Goal: Task Accomplishment & Management: Manage account settings

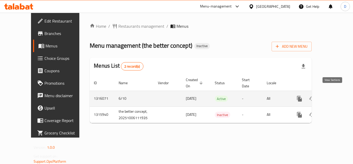
click at [337, 95] on link "enhanced table" at bounding box center [337, 98] width 12 height 12
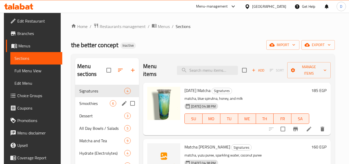
click at [99, 106] on span "Smoothies" at bounding box center [94, 103] width 31 height 6
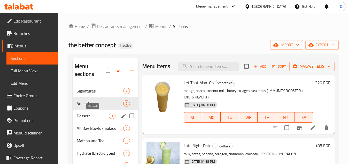
click at [97, 114] on span "Dessert" at bounding box center [93, 115] width 32 height 6
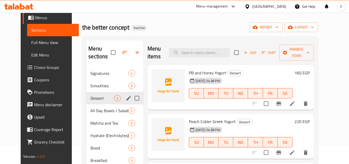
scroll to position [52, 0]
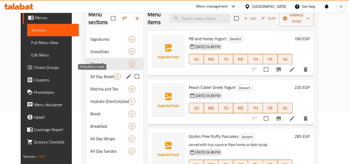
click at [99, 75] on span "All Day Bowls / Salads" at bounding box center [103, 76] width 24 height 6
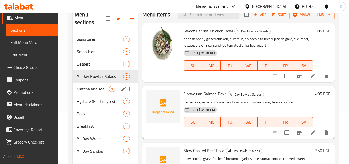
click at [97, 83] on div "Matcha and Tea 9" at bounding box center [105, 88] width 65 height 12
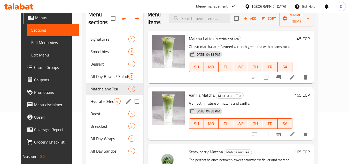
click at [97, 96] on div "Hydrate (Electrolytes) 4" at bounding box center [114, 101] width 57 height 12
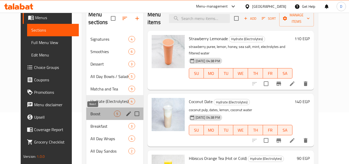
click at [96, 114] on span "Boost" at bounding box center [103, 113] width 24 height 6
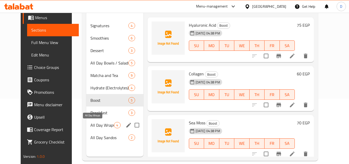
scroll to position [72, 0]
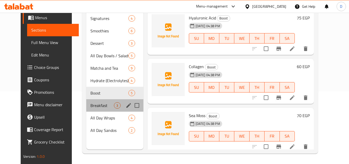
click at [99, 108] on div "Breakfast 3" at bounding box center [114, 105] width 57 height 12
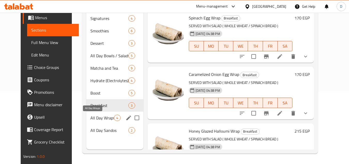
click at [101, 116] on span "All Day Wraps" at bounding box center [103, 118] width 24 height 6
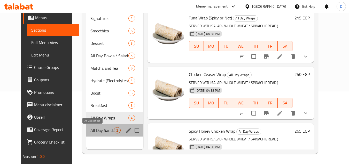
click at [100, 128] on span "All Day Sandos" at bounding box center [103, 130] width 24 height 6
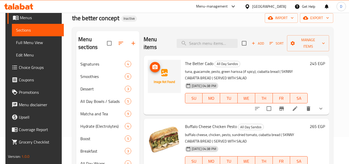
scroll to position [72, 0]
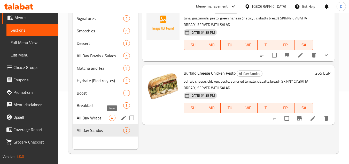
click at [110, 117] on span "4" at bounding box center [112, 117] width 6 height 5
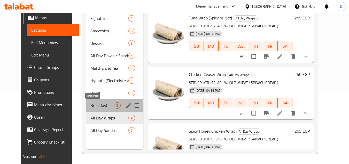
click at [106, 108] on span "Breakfast" at bounding box center [103, 105] width 24 height 6
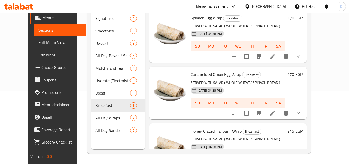
click at [283, 4] on div "Egypt" at bounding box center [269, 7] width 34 height 6
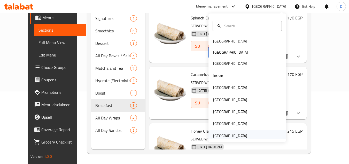
click at [234, 137] on div "[GEOGRAPHIC_DATA]" at bounding box center [230, 136] width 34 height 6
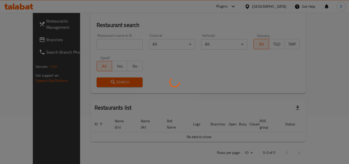
scroll to position [72, 0]
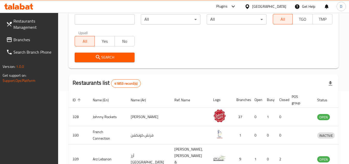
click at [20, 41] on span "Branches" at bounding box center [33, 39] width 41 height 6
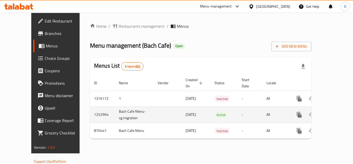
click at [334, 111] on icon "enhanced table" at bounding box center [337, 114] width 6 height 6
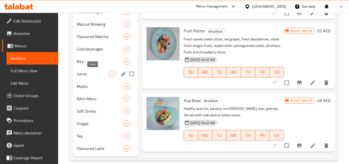
scroll to position [248, 0]
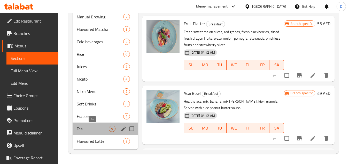
drag, startPoint x: 90, startPoint y: 129, endPoint x: 93, endPoint y: 129, distance: 2.6
click at [90, 129] on span "Tea" at bounding box center [93, 128] width 32 height 6
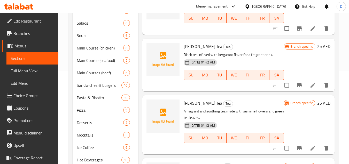
scroll to position [78, 0]
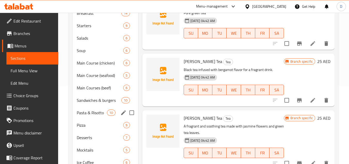
click at [92, 106] on div "Sandwiches & burgers 10" at bounding box center [105, 100] width 65 height 12
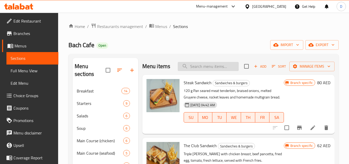
click at [213, 70] on input "search" at bounding box center [208, 66] width 61 height 9
paste input "CHICKEN FAJITA SANDWHICH Special fajita sandwhich made with chicken, bell peppe…"
type input "CHICKEN FAJITA SANDWHICH Special fajita sandwhich made with chicken, bell peppe…"
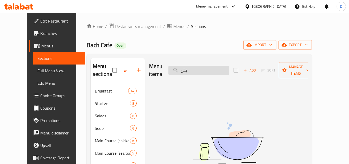
type input "ب"
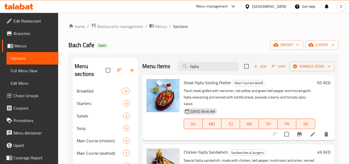
scroll to position [26, 0]
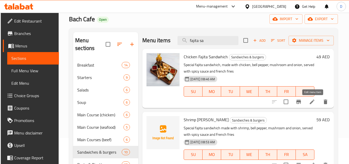
type input "fajita sa"
click at [314, 102] on icon at bounding box center [312, 101] width 5 height 5
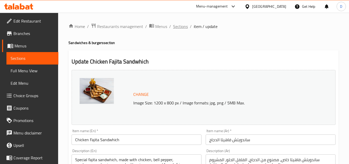
click at [178, 28] on span "Sections" at bounding box center [180, 26] width 15 height 6
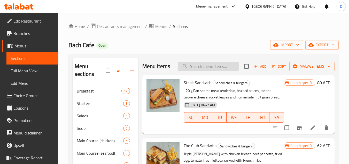
click at [203, 71] on input "search" at bounding box center [208, 66] width 61 height 9
paste input "GRILLED BEEF BURGER"
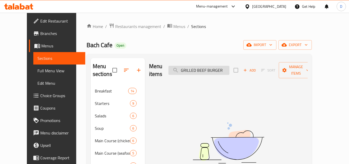
click at [200, 68] on input "GRILLED BEEF BURGER" at bounding box center [199, 70] width 61 height 9
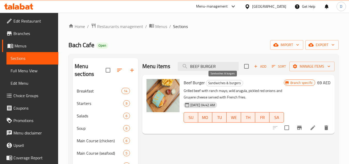
type input "BEEF BURGER"
drag, startPoint x: 207, startPoint y: 81, endPoint x: 242, endPoint y: 84, distance: 35.3
click at [242, 84] on h6 "Beef Burger Sandwiches & burgers" at bounding box center [234, 82] width 100 height 7
click at [217, 67] on input "BEEF BURGER" at bounding box center [208, 66] width 61 height 9
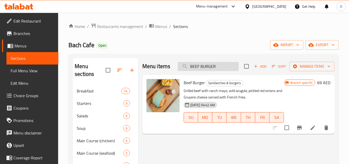
click at [217, 67] on input "BEEF BURGER" at bounding box center [208, 66] width 61 height 9
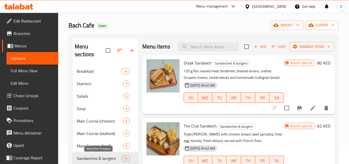
scroll to position [129, 0]
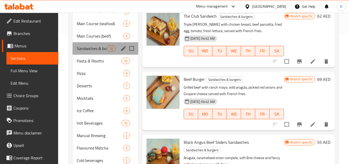
click at [93, 52] on div "Sandwiches & burgers 10" at bounding box center [105, 48] width 65 height 12
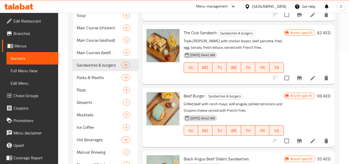
scroll to position [103, 0]
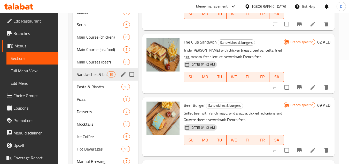
click at [119, 74] on div "Sandwiches & burgers 10" at bounding box center [105, 74] width 65 height 12
click at [123, 73] on icon "edit" at bounding box center [124, 74] width 6 height 6
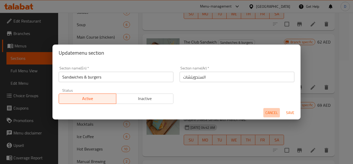
click at [272, 111] on span "Cancel" at bounding box center [272, 112] width 12 height 6
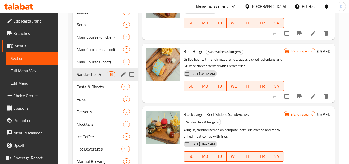
scroll to position [52, 0]
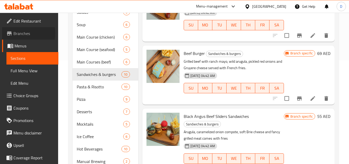
click at [20, 33] on span "Branches" at bounding box center [33, 33] width 41 height 6
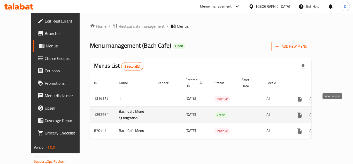
click at [334, 111] on icon "enhanced table" at bounding box center [337, 114] width 6 height 6
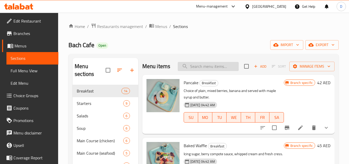
click at [209, 67] on input "search" at bounding box center [208, 66] width 61 height 9
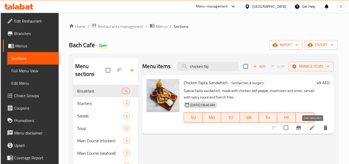
type input "chicken faj"
click at [313, 128] on icon at bounding box center [312, 127] width 5 height 5
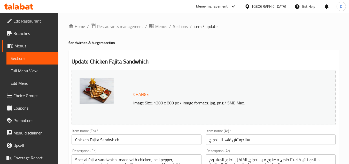
click at [112, 138] on input "Chicken Fajita Sandwhich" at bounding box center [137, 139] width 130 height 10
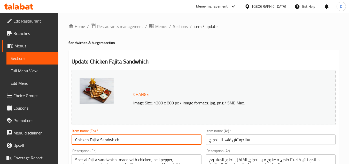
click at [112, 138] on input "Chicken Fajita Sandwhich" at bounding box center [137, 139] width 130 height 10
click at [180, 24] on span "Sections" at bounding box center [180, 26] width 15 height 6
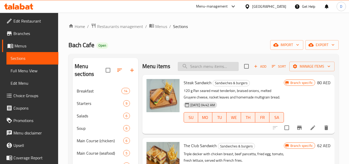
paste input "Chicken Fajita Sandwhich"
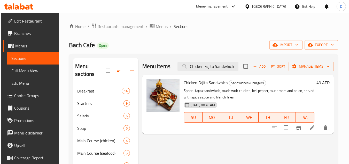
type input "Chicken Fajita Sandwhich"
click at [300, 129] on icon "Branch-specific-item" at bounding box center [299, 127] width 6 height 6
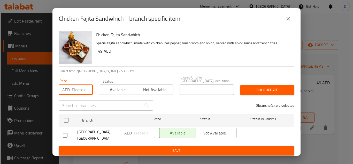
click at [76, 89] on input "number" at bounding box center [82, 89] width 21 height 10
click at [78, 91] on input "number" at bounding box center [82, 89] width 21 height 10
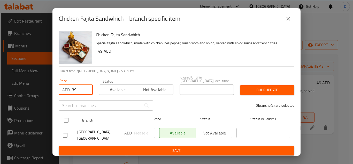
type input "39"
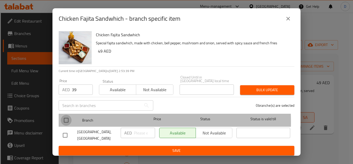
click at [67, 122] on input "checkbox" at bounding box center [66, 120] width 11 height 11
checkbox input "true"
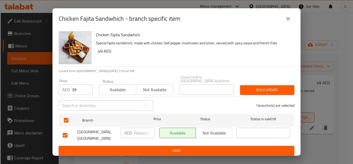
click at [266, 89] on span "Bulk update" at bounding box center [267, 90] width 46 height 6
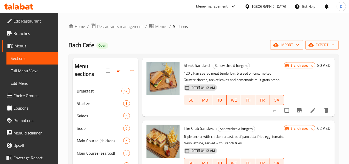
scroll to position [26, 0]
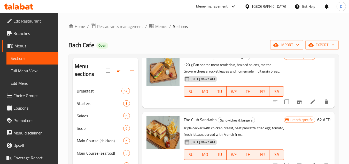
click at [297, 105] on icon "Branch-specific-item" at bounding box center [300, 102] width 6 height 6
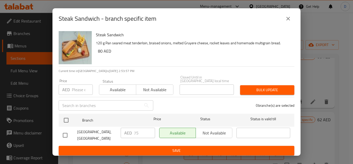
click at [287, 18] on icon "close" at bounding box center [288, 19] width 6 height 6
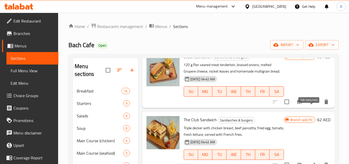
click at [311, 104] on icon at bounding box center [313, 101] width 5 height 5
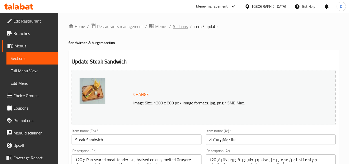
click at [183, 27] on span "Sections" at bounding box center [180, 26] width 15 height 6
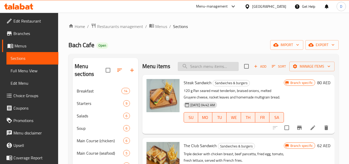
paste input "Chicken Fajita Sandwhich"
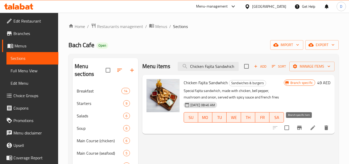
type input "Chicken Fajita Sandwhich"
click at [301, 127] on icon "Branch-specific-item" at bounding box center [299, 127] width 5 height 4
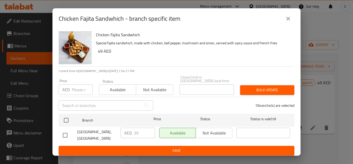
click at [288, 19] on icon "close" at bounding box center [289, 19] width 4 height 4
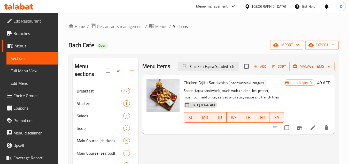
click at [25, 73] on span "Full Menu View" at bounding box center [33, 70] width 44 height 6
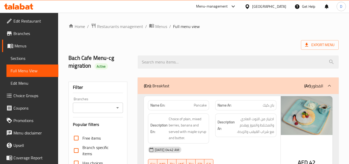
click at [109, 106] on input "Branches" at bounding box center [93, 107] width 38 height 7
click at [231, 24] on ol "Home / Restaurants management / Menus / Full menu view" at bounding box center [204, 26] width 270 height 7
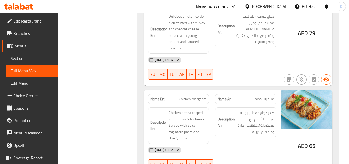
drag, startPoint x: 108, startPoint y: 98, endPoint x: 110, endPoint y: 90, distance: 8.4
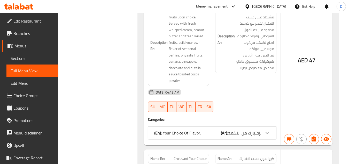
scroll to position [0, 0]
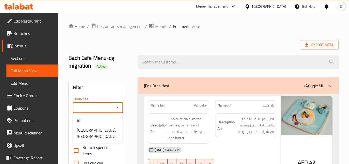
click at [110, 109] on input "Branches" at bounding box center [93, 107] width 38 height 7
click at [97, 131] on span "[GEOGRAPHIC_DATA], [GEOGRAPHIC_DATA]" at bounding box center [98, 133] width 42 height 12
type input "[GEOGRAPHIC_DATA], [GEOGRAPHIC_DATA]"
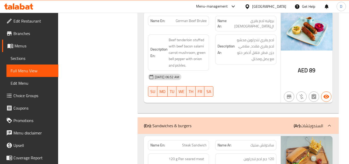
scroll to position [5027, 0]
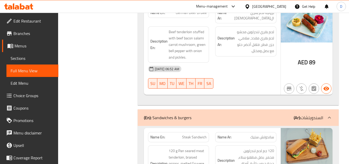
drag, startPoint x: 151, startPoint y: 81, endPoint x: 284, endPoint y: 84, distance: 133.0
click at [310, 114] on div "(En): Sandwiches & burgers (Ar): السندويتشات" at bounding box center [233, 117] width 179 height 6
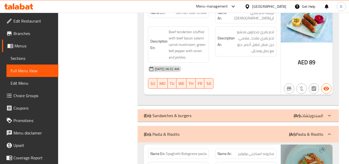
click at [253, 112] on div "(En): Sandwiches & burgers (Ar): السندويتشات" at bounding box center [233, 115] width 179 height 6
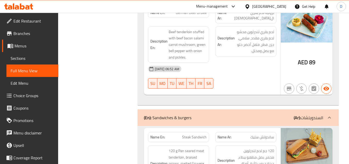
click at [22, 60] on span "Sections" at bounding box center [33, 58] width 44 height 6
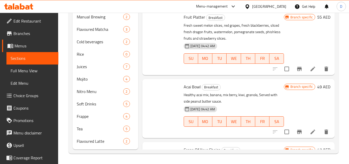
scroll to position [74, 0]
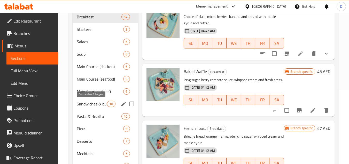
click at [100, 104] on span "Sandwiches & burgers" at bounding box center [92, 104] width 30 height 6
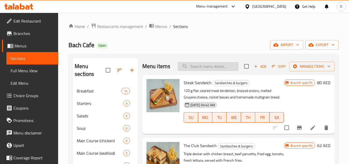
click at [215, 71] on input "search" at bounding box center [208, 66] width 61 height 9
paste input "GRILLED BEEF BURGER"
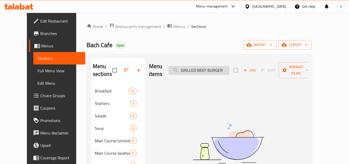
click at [193, 71] on div "Menu items GRILLED BEEF BURGER Add Sort Manage items" at bounding box center [228, 70] width 159 height 25
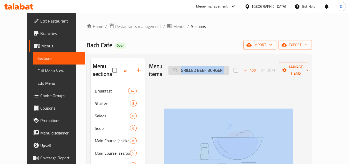
click at [193, 71] on div "Menu items GRILLED BEEF BURGER Add Sort Manage items" at bounding box center [228, 70] width 159 height 25
click at [196, 67] on input "GRILLED BEEF BURGER" at bounding box center [199, 70] width 61 height 9
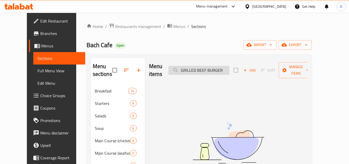
click at [196, 67] on input "GRILLED BEEF BURGER" at bounding box center [199, 70] width 61 height 9
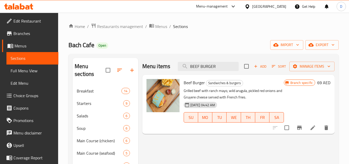
type input "BEEF BURGER"
click at [311, 126] on icon at bounding box center [313, 127] width 6 height 6
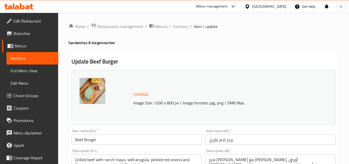
scroll to position [26, 0]
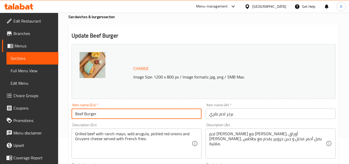
click at [75, 114] on input "Beef Burger" at bounding box center [137, 113] width 130 height 10
paste input "GRILLED"
type input "GRILLED Beef Burger"
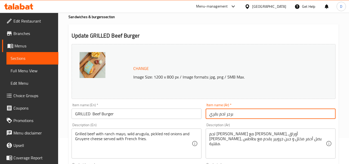
click at [234, 113] on input "برجر لحم بقري" at bounding box center [271, 113] width 130 height 10
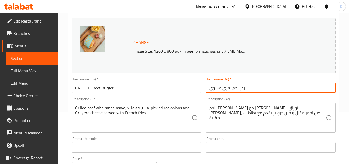
type input "برجر لحم بقري مشوي"
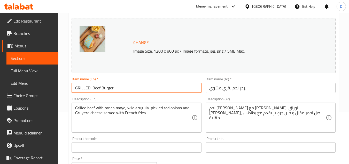
drag, startPoint x: 89, startPoint y: 88, endPoint x: 111, endPoint y: 87, distance: 22.0
click at [111, 87] on input "GRILLED Beef Burger" at bounding box center [137, 87] width 130 height 10
click at [115, 87] on input "GRILLED Beef Burger" at bounding box center [137, 87] width 130 height 10
drag, startPoint x: 111, startPoint y: 88, endPoint x: 92, endPoint y: 91, distance: 18.8
click at [92, 91] on input "GRILLED Beef Burger" at bounding box center [137, 87] width 130 height 10
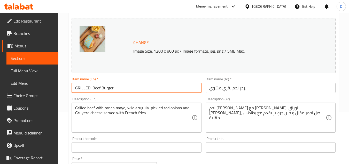
click at [82, 91] on input "GRILLED Beef Burger" at bounding box center [137, 87] width 130 height 10
click at [217, 88] on input "برجر لحم بقري مشوي" at bounding box center [271, 87] width 130 height 10
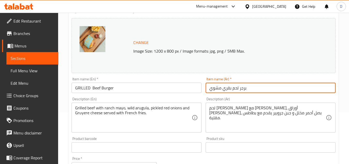
click at [217, 88] on input "برجر لحم بقري مشوي" at bounding box center [271, 87] width 130 height 10
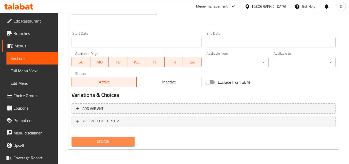
drag, startPoint x: 110, startPoint y: 142, endPoint x: 135, endPoint y: 126, distance: 29.5
click at [110, 142] on span "Update" at bounding box center [103, 141] width 55 height 6
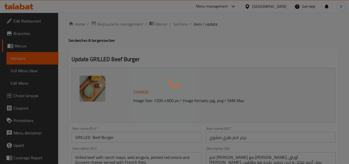
scroll to position [0, 0]
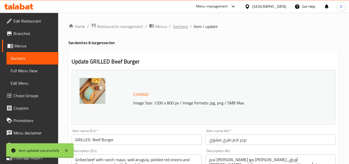
click at [184, 26] on span "Sections" at bounding box center [180, 26] width 15 height 6
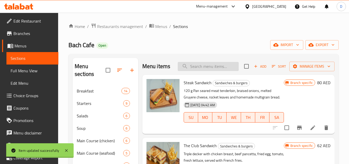
click at [203, 71] on input "search" at bounding box center [208, 66] width 61 height 9
paste input "GRILLED"
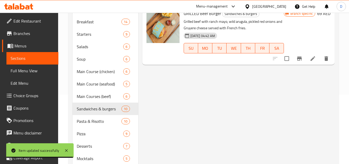
scroll to position [26, 0]
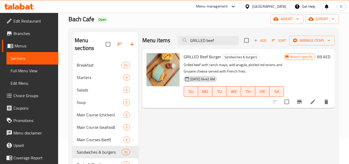
type input "GRILLED beef"
click at [299, 103] on icon "Branch-specific-item" at bounding box center [300, 102] width 6 height 6
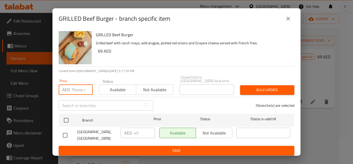
click at [76, 90] on input "number" at bounding box center [82, 89] width 21 height 10
type input "39"
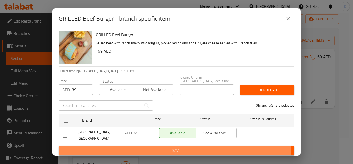
click at [147, 149] on span "Save" at bounding box center [177, 150] width 228 height 6
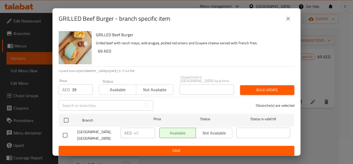
click at [276, 87] on span "Bulk update" at bounding box center [267, 90] width 46 height 6
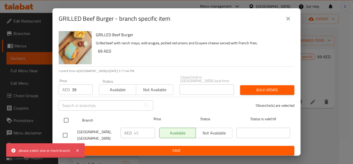
click at [63, 120] on input "checkbox" at bounding box center [66, 120] width 11 height 11
checkbox input "true"
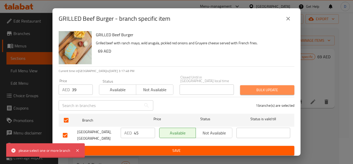
click at [273, 91] on span "Bulk update" at bounding box center [267, 90] width 46 height 6
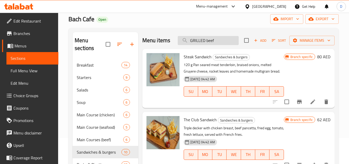
click at [217, 45] on input "GRILLED beef" at bounding box center [208, 40] width 61 height 9
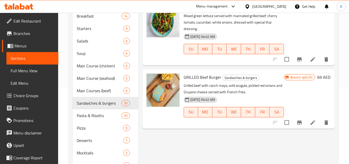
scroll to position [78, 0]
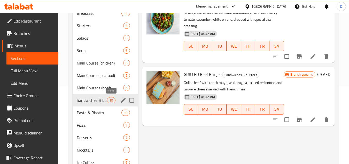
type input "GRILLED be"
drag, startPoint x: 109, startPoint y: 101, endPoint x: 115, endPoint y: 100, distance: 6.3
click at [109, 101] on span "10" at bounding box center [111, 100] width 8 height 5
click at [124, 102] on icon "edit" at bounding box center [124, 100] width 6 height 6
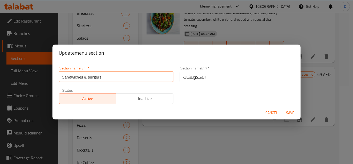
drag, startPoint x: 84, startPoint y: 77, endPoint x: 117, endPoint y: 75, distance: 33.7
click at [117, 75] on input "Sandwiches & burgers" at bounding box center [116, 77] width 115 height 10
type input "Sandwiches"
click at [288, 113] on span "Save" at bounding box center [290, 112] width 12 height 6
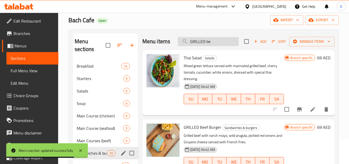
scroll to position [0, 0]
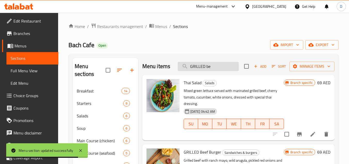
click at [208, 63] on input "GRILLED be" at bounding box center [208, 66] width 61 height 9
paste input "CHICKEN BURGER"
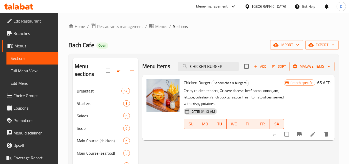
type input "CHICKEN BURGER"
click at [314, 134] on icon at bounding box center [313, 134] width 6 height 6
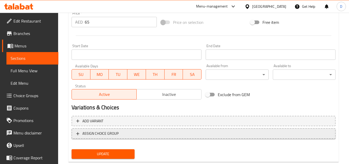
scroll to position [209, 0]
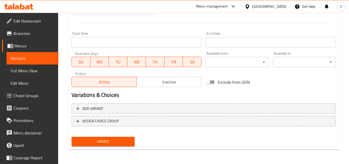
click at [123, 144] on span "Update" at bounding box center [103, 141] width 55 height 6
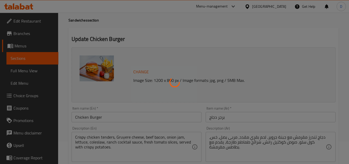
scroll to position [0, 0]
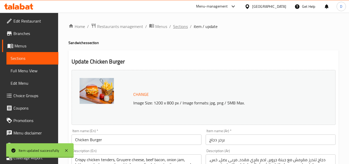
click at [183, 29] on span "Sections" at bounding box center [180, 26] width 15 height 6
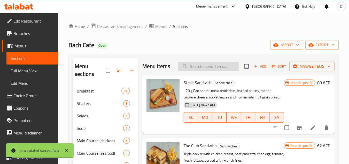
click at [210, 70] on input "search" at bounding box center [208, 66] width 61 height 9
paste input "CHICKEN BURGER"
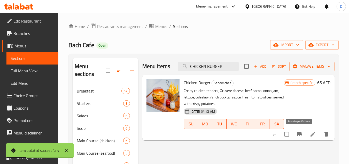
type input "CHICKEN BURGER"
click at [299, 135] on icon "Branch-specific-item" at bounding box center [300, 134] width 6 height 6
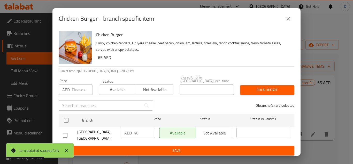
click at [77, 95] on div "Price AED Price" at bounding box center [76, 87] width 40 height 22
click at [76, 87] on input "number" at bounding box center [82, 89] width 21 height 10
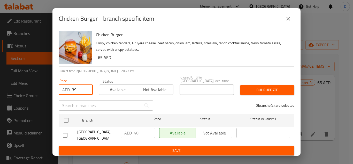
type input "39"
click at [255, 89] on span "Bulk update" at bounding box center [267, 90] width 46 height 6
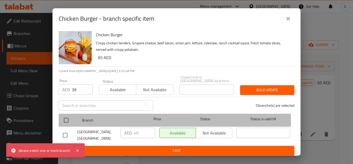
click at [82, 122] on span "Branch" at bounding box center [109, 120] width 54 height 6
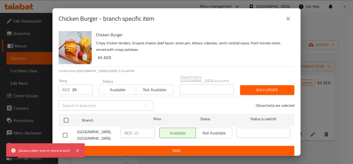
click at [261, 91] on span "Bulk update" at bounding box center [267, 90] width 46 height 6
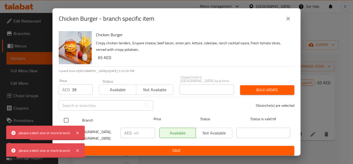
click at [65, 122] on input "checkbox" at bounding box center [66, 120] width 11 height 11
checkbox input "true"
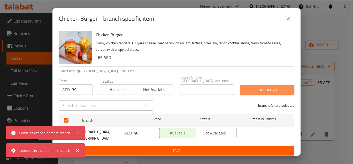
click at [271, 92] on span "Bulk update" at bounding box center [267, 90] width 46 height 6
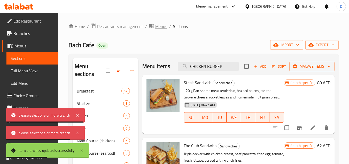
click at [159, 26] on span "Menus" at bounding box center [161, 26] width 12 height 6
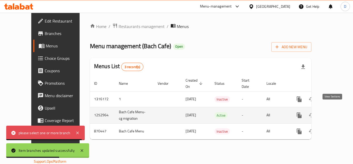
click at [334, 112] on icon "enhanced table" at bounding box center [337, 115] width 6 height 6
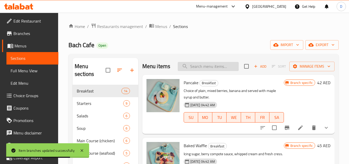
click at [210, 71] on input "search" at bounding box center [208, 66] width 61 height 9
paste input "BLACK ANGUS MINI SLIDER"
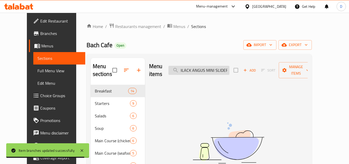
scroll to position [0, 2]
drag, startPoint x: 214, startPoint y: 65, endPoint x: 239, endPoint y: 64, distance: 25.4
click at [239, 64] on div "Menu items BLACK ANGUS MINI SLIDER Add Sort Manage items" at bounding box center [228, 70] width 159 height 25
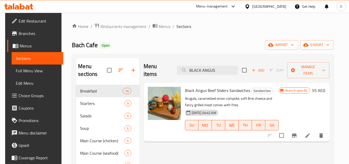
type input "BLACK ANGUS"
click at [311, 132] on icon at bounding box center [308, 135] width 6 height 6
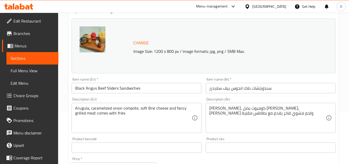
scroll to position [52, 0]
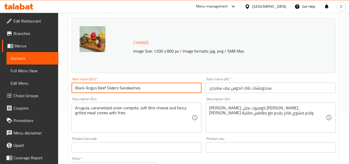
click at [104, 89] on input "Black Angus Beef Sliders Sandwiches" at bounding box center [137, 87] width 130 height 10
click at [107, 88] on input "Black Angus Beef Sliders Sandwiches" at bounding box center [137, 87] width 130 height 10
paste input "MINI"
type input "Black Angus Beef MINI Sliders Sandwiches"
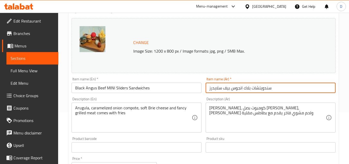
click at [230, 90] on input "سندويتشات بلاك انجوس بيف سلايدرز" at bounding box center [271, 87] width 130 height 10
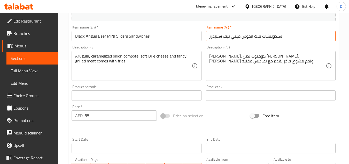
scroll to position [209, 0]
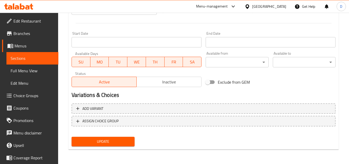
type input "سندويتشات بلاك انجوس ميني بيف سلايدرز"
click at [116, 139] on span "Update" at bounding box center [103, 141] width 55 height 6
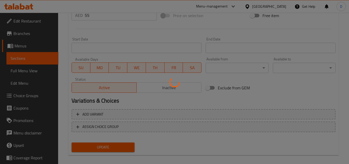
scroll to position [54, 0]
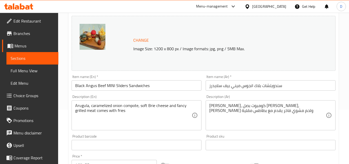
click at [143, 88] on input "Black Angus Beef MINI Sliders Sandwiches" at bounding box center [137, 85] width 130 height 10
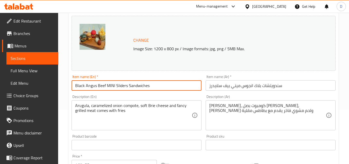
click at [143, 88] on input "Black Angus Beef MINI Sliders Sandwiches" at bounding box center [137, 85] width 130 height 10
click at [163, 88] on input "Black Angus Beef MINI Sliders Sandwiches" at bounding box center [137, 85] width 130 height 10
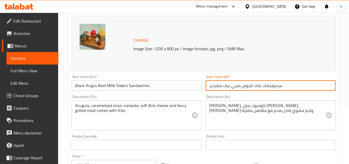
click at [229, 87] on input "سندويتشات بلاك انجوس ميني بيف سلايدرز" at bounding box center [271, 85] width 130 height 10
click at [227, 85] on input "سندويتشات بلاك انجوس ميني بيف سلايدرز" at bounding box center [271, 85] width 130 height 10
click at [103, 85] on input "Black Angus Beef MINI Sliders Sandwiches" at bounding box center [137, 85] width 130 height 10
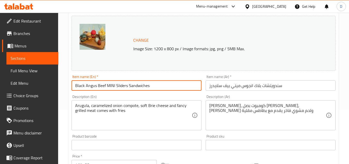
click at [103, 85] on input "Black Angus Beef MINI Sliders Sandwiches" at bounding box center [137, 85] width 130 height 10
type input "Black Angus MINI Sliders Sandwiches"
click at [225, 87] on input "سندويتشات بلاك انجوس ميني بيف سلايدرز" at bounding box center [271, 85] width 130 height 10
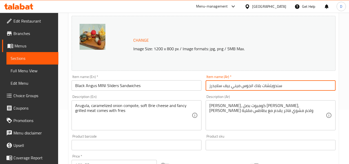
click at [225, 87] on input "سندويتشات بلاك انجوس ميني بيف سلايدرز" at bounding box center [271, 85] width 130 height 10
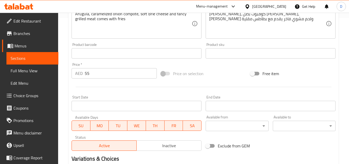
scroll to position [209, 0]
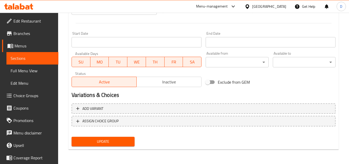
type input "سندويتشات بلاك انجوس ميني سلايدرز"
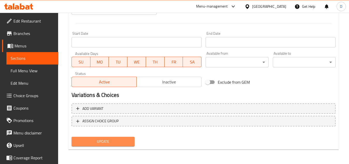
click at [111, 142] on span "Update" at bounding box center [103, 141] width 55 height 6
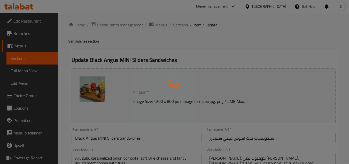
scroll to position [0, 0]
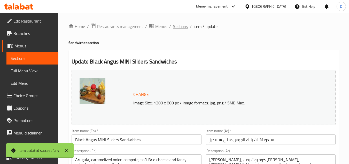
click at [180, 26] on span "Sections" at bounding box center [180, 26] width 15 height 6
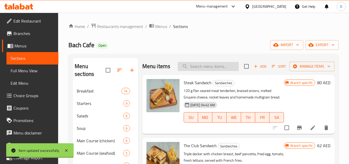
click at [212, 71] on input "search" at bounding box center [208, 66] width 61 height 9
paste input "MINI"
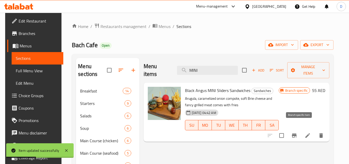
type input "MINI"
click at [297, 133] on icon "Branch-specific-item" at bounding box center [294, 135] width 5 height 4
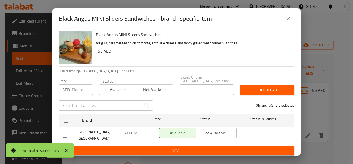
click at [78, 90] on input "number" at bounding box center [82, 89] width 21 height 10
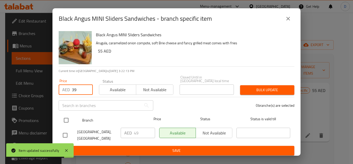
type input "39"
click at [65, 121] on input "checkbox" at bounding box center [66, 120] width 11 height 11
checkbox input "true"
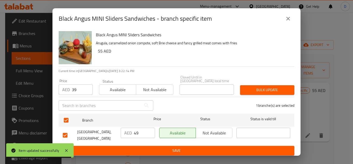
click at [266, 91] on span "Bulk update" at bounding box center [267, 90] width 46 height 6
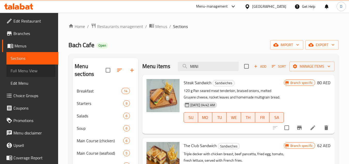
click at [24, 71] on span "Full Menu View" at bounding box center [33, 70] width 44 height 6
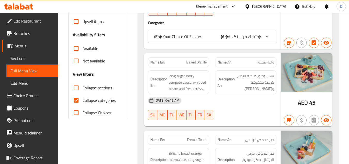
scroll to position [155, 0]
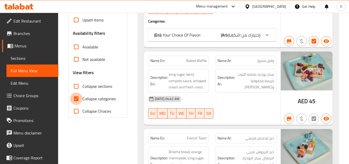
click at [75, 96] on input "Collapse categories" at bounding box center [76, 98] width 12 height 12
checkbox input "false"
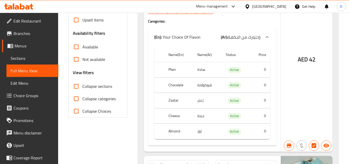
click at [76, 87] on input "Collapse sections" at bounding box center [76, 86] width 12 height 12
checkbox input "true"
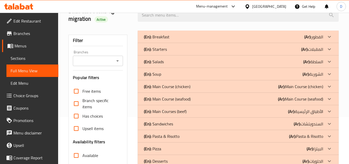
scroll to position [52, 0]
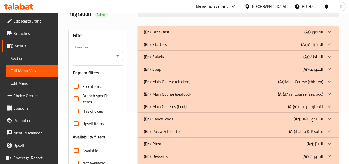
click at [288, 116] on div "(En): Sandwiches (Ar): السندويتشات" at bounding box center [233, 119] width 179 height 6
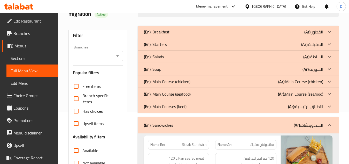
scroll to position [155, 0]
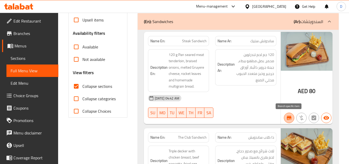
click at [290, 120] on icon "button" at bounding box center [289, 118] width 6 height 6
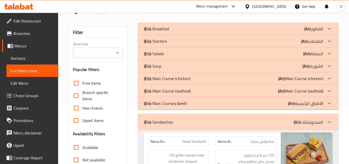
scroll to position [52, 0]
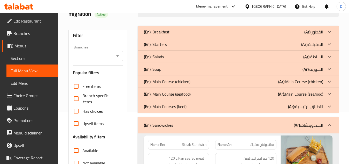
click at [91, 57] on input "Branches" at bounding box center [93, 55] width 38 height 7
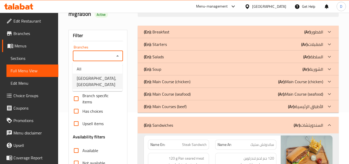
click at [94, 81] on span "[GEOGRAPHIC_DATA], [GEOGRAPHIC_DATA]" at bounding box center [98, 81] width 42 height 12
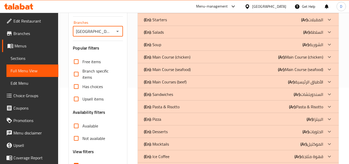
scroll to position [78, 0]
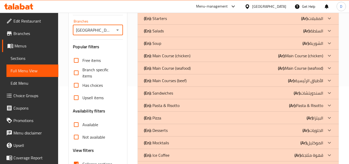
click at [313, 94] on p "(Ar): السندويتشات" at bounding box center [308, 93] width 29 height 6
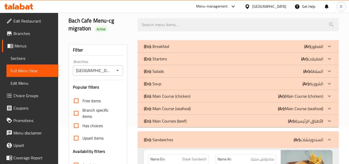
scroll to position [0, 0]
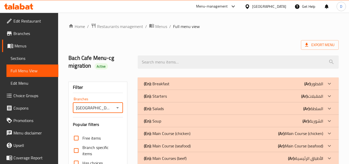
click at [102, 110] on input "[GEOGRAPHIC_DATA], [GEOGRAPHIC_DATA]" at bounding box center [93, 107] width 38 height 7
click at [117, 108] on icon "Open" at bounding box center [118, 107] width 6 height 6
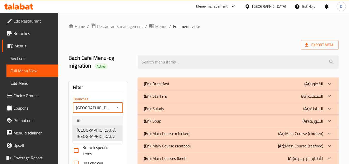
click at [96, 119] on li "All" at bounding box center [98, 120] width 50 height 9
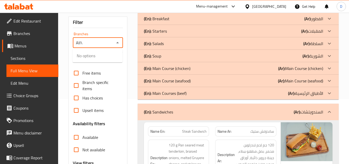
scroll to position [78, 0]
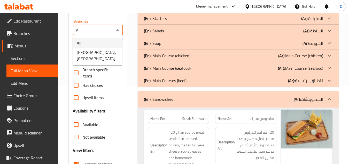
click at [94, 43] on li "All" at bounding box center [98, 42] width 50 height 9
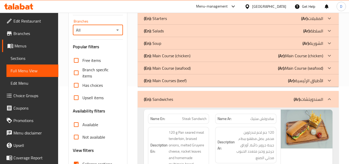
click at [92, 30] on input "All" at bounding box center [93, 29] width 38 height 7
click at [118, 29] on icon "Open" at bounding box center [117, 29] width 3 height 1
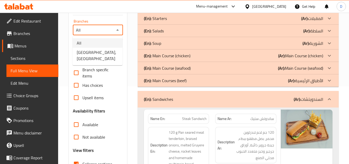
click at [93, 40] on li "All" at bounding box center [98, 42] width 50 height 9
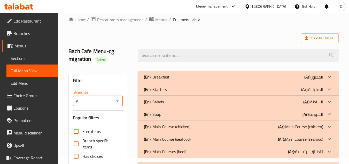
scroll to position [0, 0]
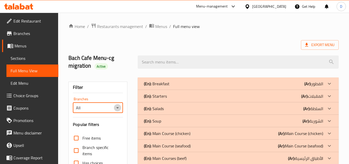
click at [117, 105] on icon "Open" at bounding box center [118, 107] width 6 height 6
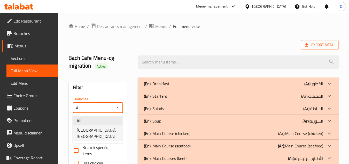
click at [93, 133] on span "[GEOGRAPHIC_DATA], [GEOGRAPHIC_DATA]" at bounding box center [98, 133] width 42 height 12
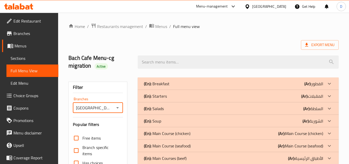
type input "[GEOGRAPHIC_DATA], [GEOGRAPHIC_DATA]"
click at [167, 25] on ol "Home / Restaurants management / Menus / Full menu view" at bounding box center [204, 26] width 270 height 7
click at [162, 26] on span "Menus" at bounding box center [161, 26] width 12 height 6
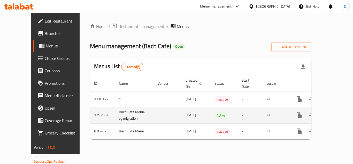
click at [334, 113] on icon "enhanced table" at bounding box center [336, 115] width 5 height 5
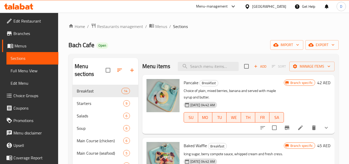
click at [24, 71] on span "Full Menu View" at bounding box center [33, 70] width 44 height 6
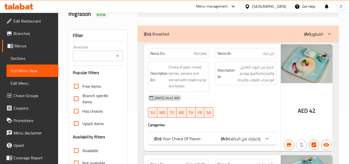
scroll to position [103, 0]
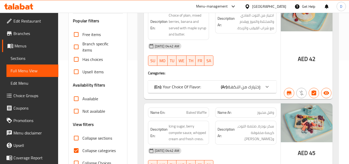
click at [92, 150] on span "Collapse categories" at bounding box center [98, 150] width 33 height 6
click at [82, 150] on input "Collapse categories" at bounding box center [76, 150] width 12 height 12
checkbox input "false"
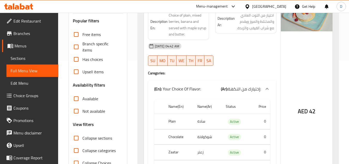
click at [102, 137] on span "Collapse sections" at bounding box center [97, 138] width 30 height 6
click at [82, 137] on input "Collapse sections" at bounding box center [76, 138] width 12 height 12
checkbox input "true"
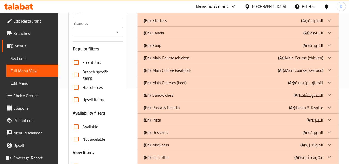
scroll to position [78, 0]
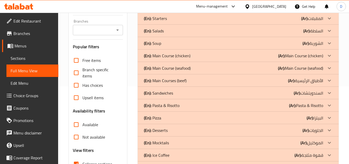
click at [279, 93] on div "(En): Sandwiches (Ar): السندويتشات" at bounding box center [233, 93] width 179 height 6
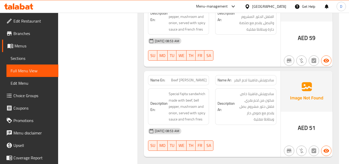
scroll to position [931, 0]
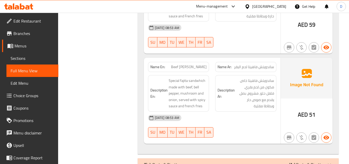
click at [27, 60] on span "Sections" at bounding box center [33, 58] width 44 height 6
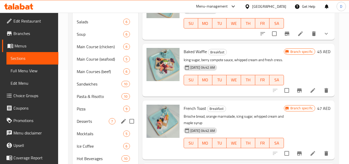
scroll to position [100, 0]
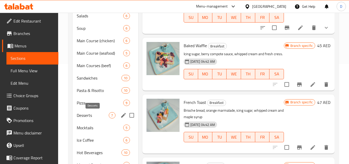
click at [87, 113] on span "Desserts" at bounding box center [93, 115] width 32 height 6
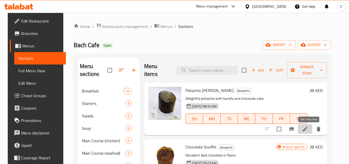
click at [307, 130] on icon at bounding box center [305, 129] width 6 height 6
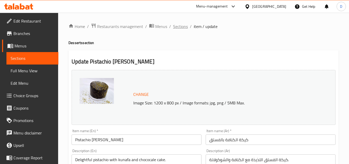
click at [182, 25] on span "Sections" at bounding box center [180, 26] width 15 height 6
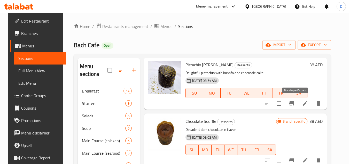
scroll to position [26, 0]
click at [294, 101] on icon "Branch-specific-item" at bounding box center [292, 103] width 5 height 4
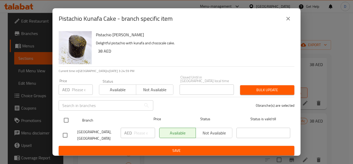
click at [64, 115] on input "checkbox" at bounding box center [66, 120] width 11 height 11
checkbox input "true"
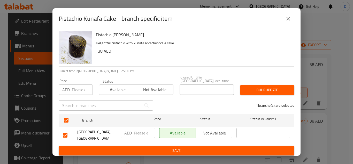
click at [78, 87] on input "number" at bounding box center [82, 89] width 21 height 10
type input "35"
click at [267, 88] on span "Bulk update" at bounding box center [267, 90] width 46 height 6
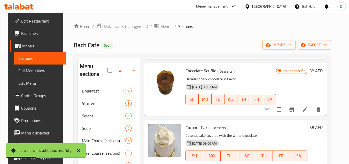
scroll to position [78, 0]
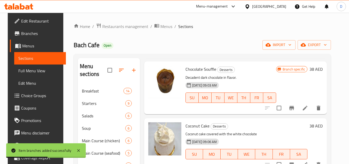
click at [210, 67] on span "Chocolate Souffle" at bounding box center [201, 69] width 31 height 8
copy h6 "Souffle"
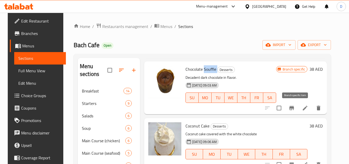
click at [295, 106] on icon "Branch-specific-item" at bounding box center [292, 108] width 6 height 6
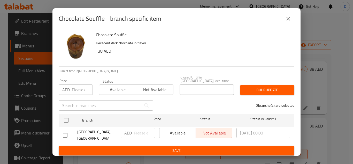
click at [79, 91] on input "number" at bounding box center [82, 89] width 21 height 10
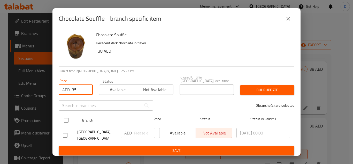
type input "35"
click at [66, 120] on input "checkbox" at bounding box center [66, 120] width 11 height 11
checkbox input "true"
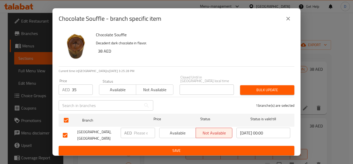
click at [266, 88] on span "Bulk update" at bounding box center [267, 90] width 46 height 6
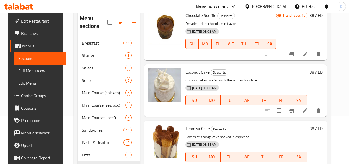
scroll to position [52, 0]
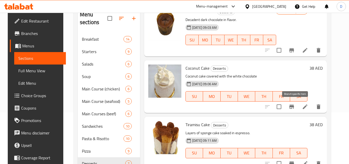
click at [293, 108] on icon "Branch-specific-item" at bounding box center [292, 106] width 6 height 6
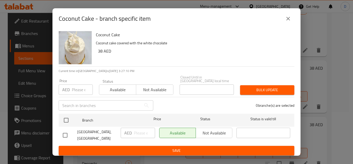
click at [288, 19] on icon "close" at bounding box center [288, 19] width 6 height 6
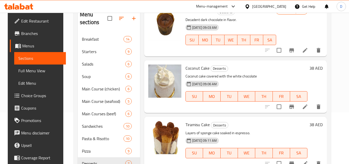
click at [188, 69] on span "Coconut Cake" at bounding box center [198, 68] width 24 height 8
click at [306, 107] on li at bounding box center [305, 106] width 14 height 9
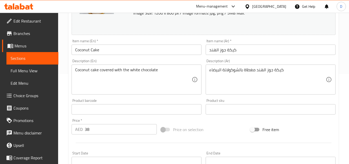
scroll to position [78, 0]
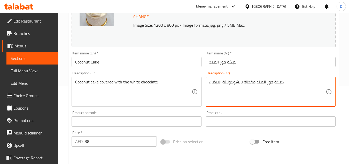
click at [261, 84] on textarea "كيكة جوز الهند مغطاة بالشوكولاتة البيضاء" at bounding box center [267, 91] width 117 height 25
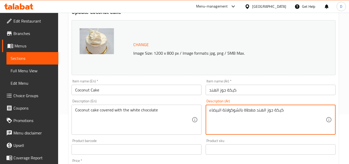
scroll to position [0, 0]
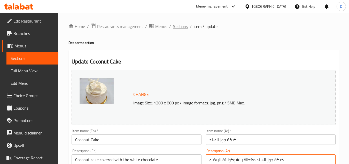
click at [182, 26] on span "Sections" at bounding box center [180, 26] width 15 height 6
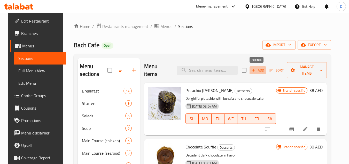
click at [261, 70] on span "Add" at bounding box center [258, 70] width 14 height 6
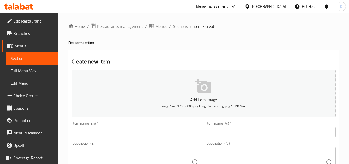
click at [144, 126] on div "Item name (En)   * Item name (En) *" at bounding box center [137, 129] width 130 height 16
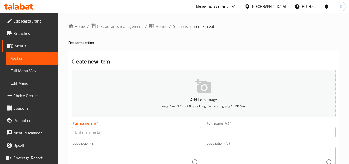
click at [144, 128] on input "text" at bounding box center [137, 132] width 130 height 10
paste input "VANILLA & COCONUT CAKE"
type input "VANILLA & COCONUT CAKE"
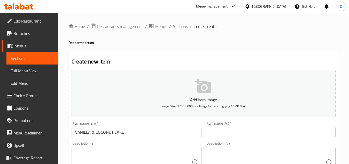
click at [262, 130] on input "text" at bounding box center [271, 132] width 130 height 10
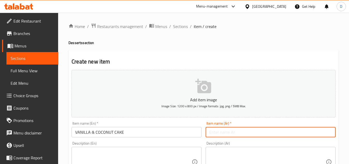
paste input "كيك بالفانيليا وجوز الهند"
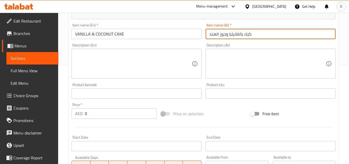
scroll to position [103, 0]
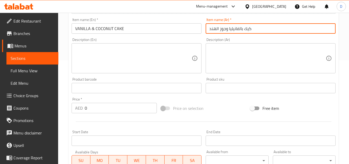
type input "كيك بالفانيليا وجوز الهند"
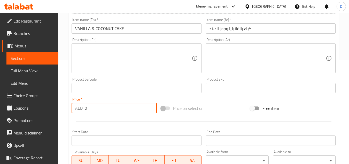
drag, startPoint x: 88, startPoint y: 110, endPoint x: 83, endPoint y: 111, distance: 5.6
click at [83, 111] on div "AED 0 Price *" at bounding box center [114, 108] width 85 height 10
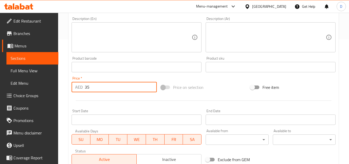
scroll to position [202, 0]
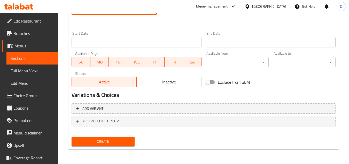
type input "35"
click at [118, 141] on span "Create" at bounding box center [103, 141] width 55 height 6
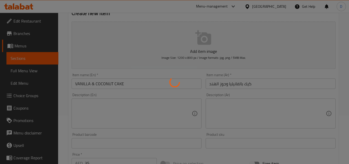
scroll to position [47, 0]
type input "0"
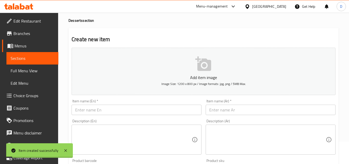
scroll to position [0, 0]
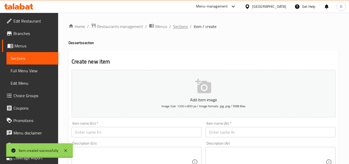
click at [182, 29] on span "Sections" at bounding box center [180, 26] width 15 height 6
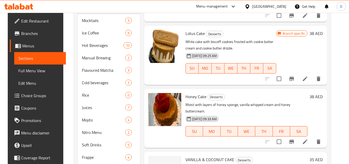
scroll to position [248, 0]
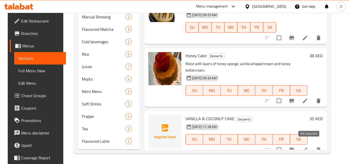
click at [307, 147] on icon at bounding box center [305, 149] width 5 height 5
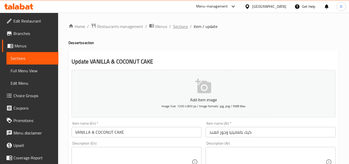
click at [181, 25] on span "Sections" at bounding box center [180, 26] width 15 height 6
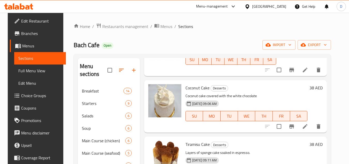
scroll to position [103, 0]
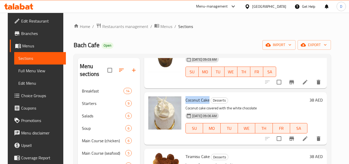
drag, startPoint x: 184, startPoint y: 101, endPoint x: 208, endPoint y: 103, distance: 23.9
click at [208, 103] on h6 "Coconut Cake Desserts" at bounding box center [247, 99] width 122 height 7
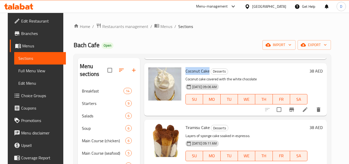
scroll to position [26, 0]
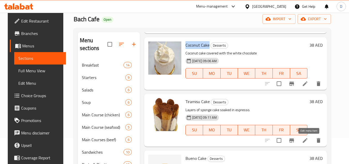
click at [308, 140] on icon at bounding box center [305, 140] width 6 height 6
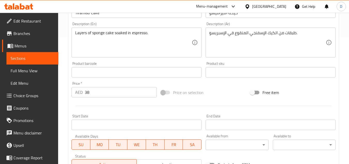
scroll to position [54, 0]
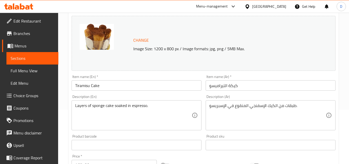
click at [95, 85] on input "Tiramisu Cake" at bounding box center [137, 85] width 130 height 10
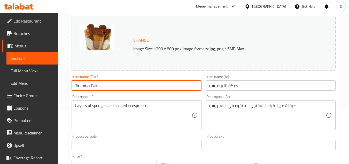
click at [95, 85] on input "Tiramisu Cake" at bounding box center [137, 85] width 130 height 10
type input "Tiramisu"
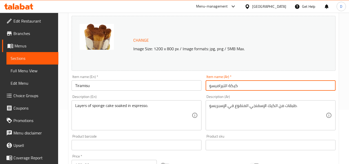
click at [235, 86] on input "كيكة التيراميسو" at bounding box center [271, 85] width 130 height 10
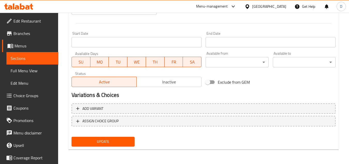
type input "التيراميسو"
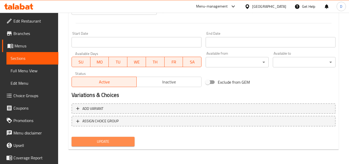
click at [120, 138] on span "Update" at bounding box center [103, 141] width 55 height 6
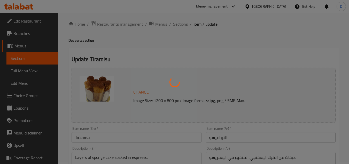
scroll to position [0, 0]
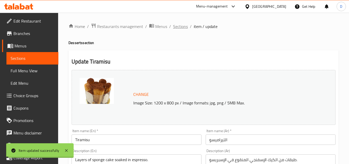
click at [181, 26] on span "Sections" at bounding box center [180, 26] width 15 height 6
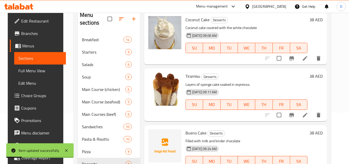
scroll to position [52, 0]
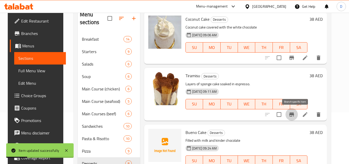
click at [293, 116] on icon "Branch-specific-item" at bounding box center [292, 114] width 6 height 6
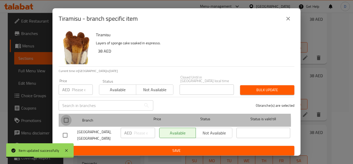
click at [65, 123] on input "checkbox" at bounding box center [66, 120] width 11 height 11
checkbox input "true"
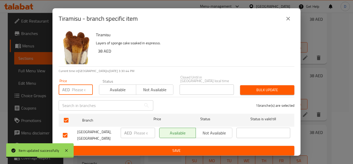
click at [73, 93] on input "number" at bounding box center [82, 89] width 21 height 10
type input "35"
click at [265, 89] on span "Bulk update" at bounding box center [267, 90] width 46 height 6
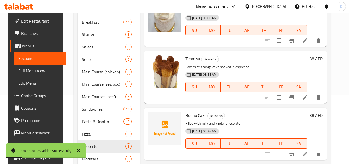
scroll to position [78, 0]
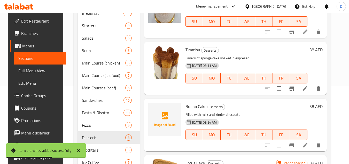
click at [308, 144] on icon at bounding box center [305, 145] width 6 height 6
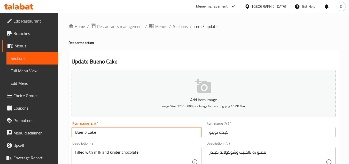
click at [142, 132] on input "Bueno Cake" at bounding box center [137, 132] width 130 height 10
paste input "KINDER BUENO CAKE"
type input "KINDER BUENO CAKE"
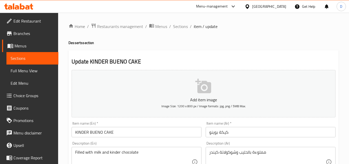
click at [94, 133] on input "KINDER BUENO CAKE" at bounding box center [137, 132] width 130 height 10
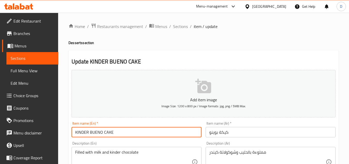
click at [94, 133] on input "KINDER BUENO CAKE" at bounding box center [137, 132] width 130 height 10
click at [236, 132] on input "كيكة بوينو" at bounding box center [271, 132] width 130 height 10
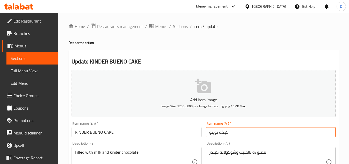
click at [236, 132] on input "كيكة بوينو" at bounding box center [271, 132] width 130 height 10
paste input "عكة كيندر"
click at [235, 132] on input "كعكة [PERSON_NAME]" at bounding box center [271, 132] width 130 height 10
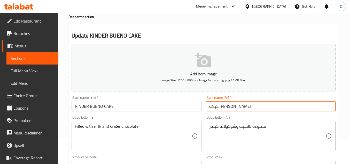
scroll to position [202, 0]
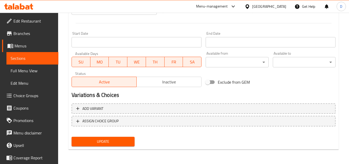
type input "كيكة [PERSON_NAME]"
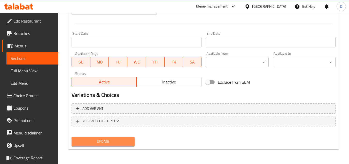
click at [106, 141] on span "Update" at bounding box center [103, 141] width 55 height 6
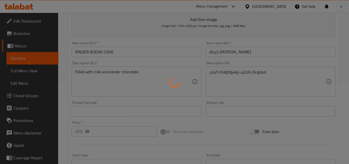
scroll to position [0, 0]
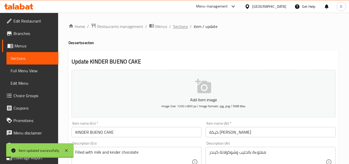
click at [182, 28] on span "Sections" at bounding box center [180, 26] width 15 height 6
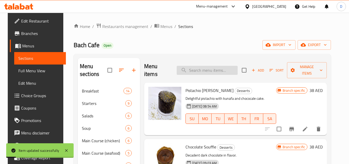
click at [209, 69] on input "search" at bounding box center [207, 70] width 61 height 9
paste input "كعكة [PERSON_NAME]"
click at [213, 70] on input "كعكة [PERSON_NAME]" at bounding box center [207, 70] width 61 height 9
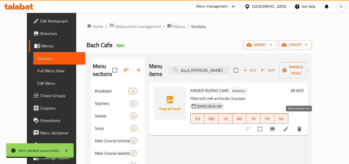
type input "كيكة [PERSON_NAME]"
click at [276, 126] on icon "Branch-specific-item" at bounding box center [273, 129] width 6 height 6
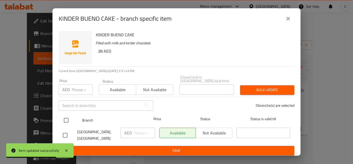
click at [68, 121] on input "checkbox" at bounding box center [66, 120] width 11 height 11
checkbox input "true"
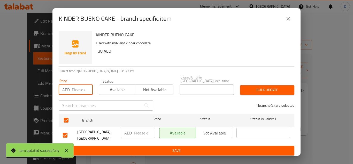
click at [78, 90] on input "number" at bounding box center [82, 89] width 21 height 10
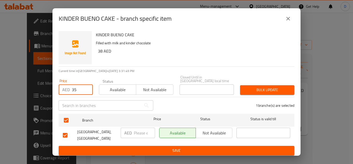
type input "35"
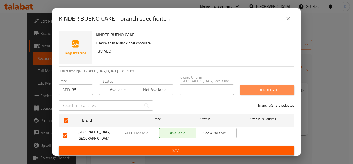
click at [270, 90] on span "Bulk update" at bounding box center [267, 90] width 46 height 6
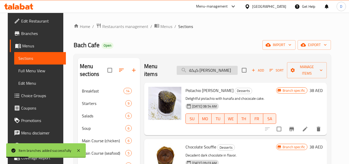
click at [221, 71] on input "كيكة [PERSON_NAME]" at bounding box center [207, 70] width 61 height 9
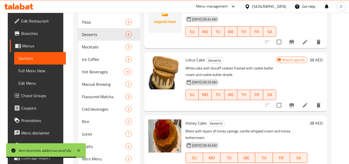
scroll to position [181, 0]
